Goal: Download file/media

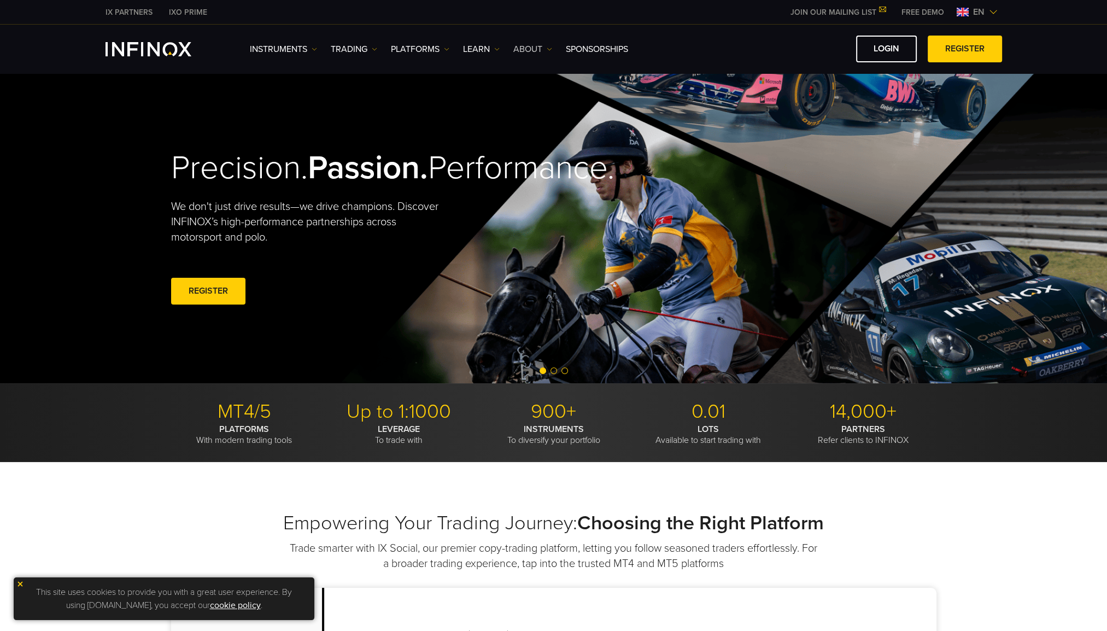
click at [541, 49] on link "ABOUT" at bounding box center [532, 49] width 39 height 13
click at [475, 46] on link "Learn" at bounding box center [481, 49] width 37 height 13
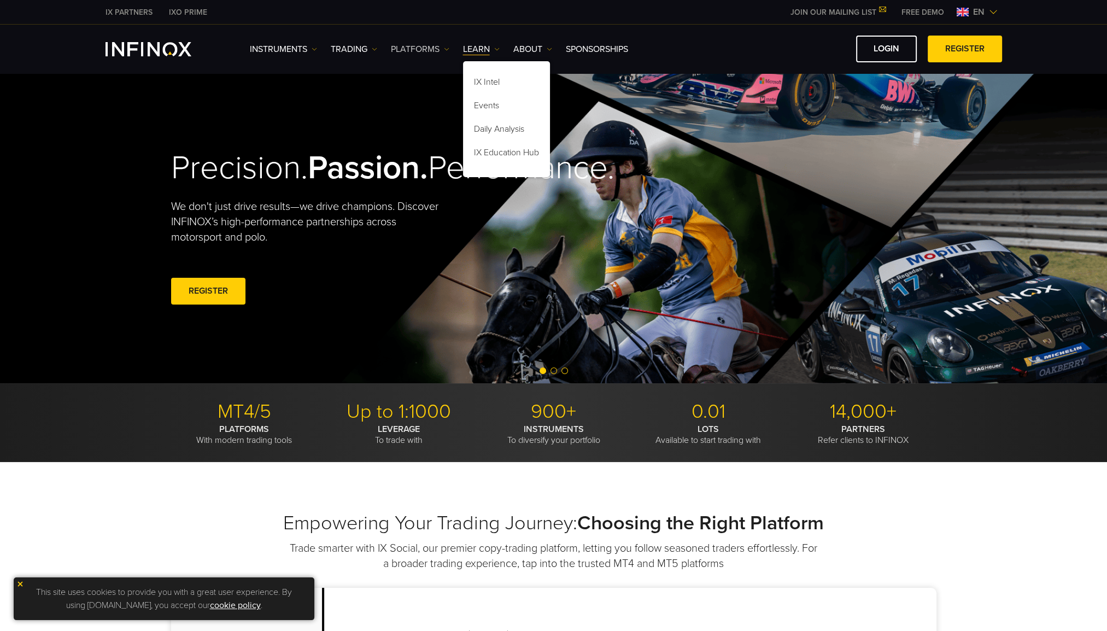
click at [422, 48] on link "PLATFORMS" at bounding box center [420, 49] width 59 height 13
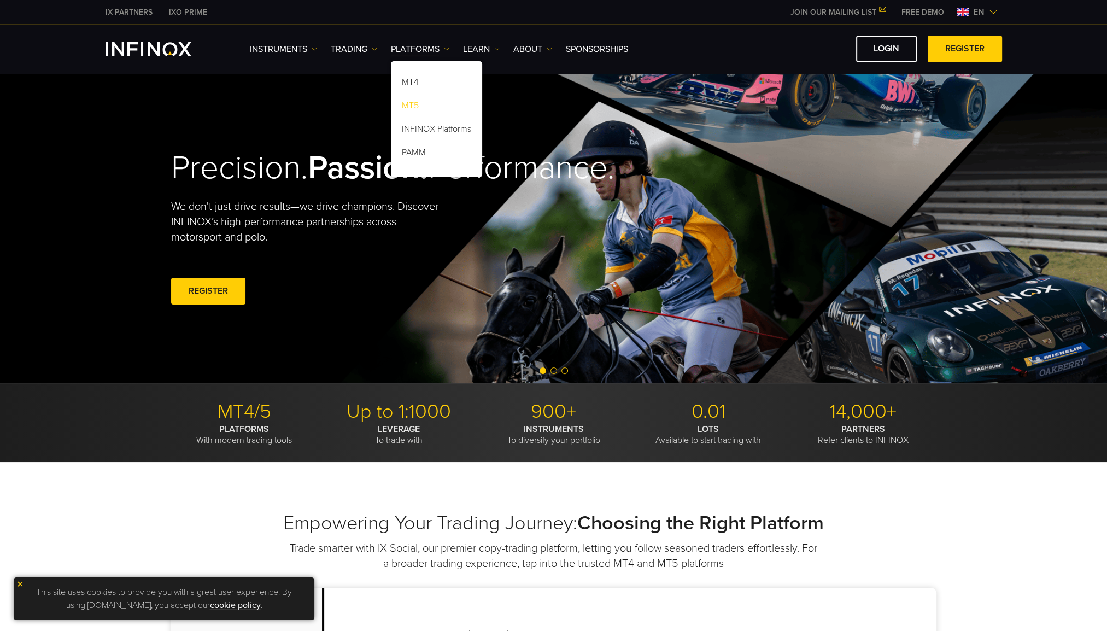
click at [408, 102] on link "MT5" at bounding box center [436, 108] width 91 height 24
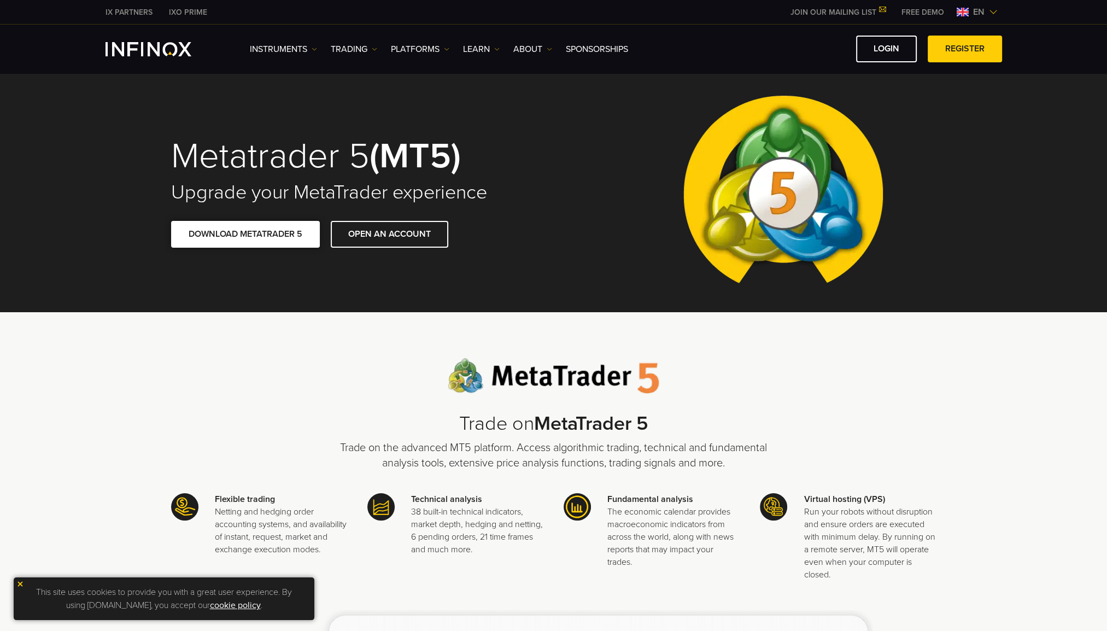
click at [243, 238] on link "DOWNLOAD METATRADER 5" at bounding box center [245, 234] width 149 height 27
